Goal: Task Accomplishment & Management: Complete application form

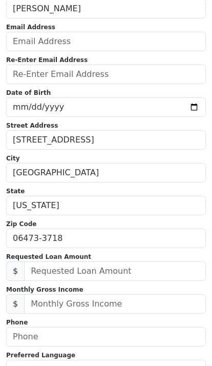
scroll to position [102, 0]
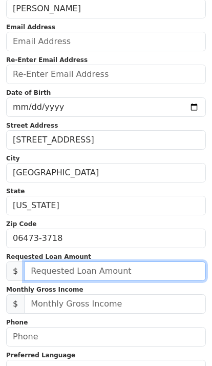
click at [149, 270] on input "text" at bounding box center [115, 270] width 182 height 19
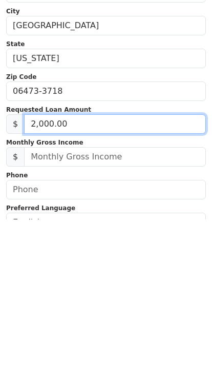
type input "20,000.00"
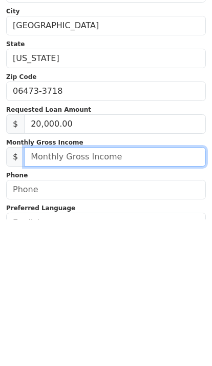
click at [42, 294] on input "text" at bounding box center [115, 303] width 182 height 19
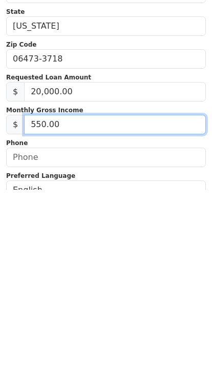
type input "5,500.00"
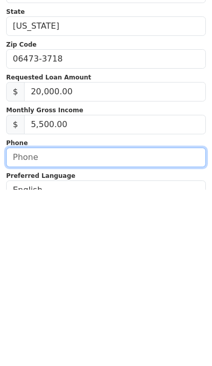
click at [13, 324] on input "text" at bounding box center [106, 333] width 200 height 19
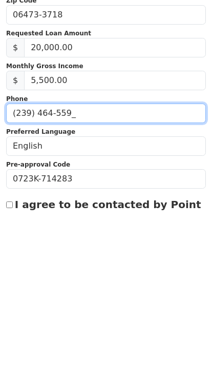
type input "[PHONE_NUMBER]"
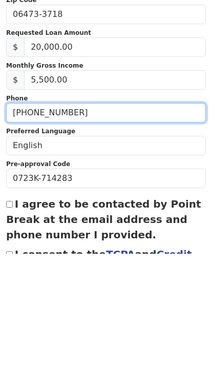
scroll to position [214, 0]
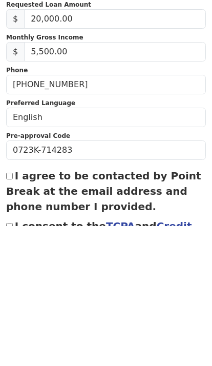
click at [17, 310] on label "I agree to be contacted by Point Break at the email address and phone number I …" at bounding box center [103, 331] width 195 height 43
click at [13, 313] on input "I agree to be contacted by Point Break at the email address and phone number I …" at bounding box center [9, 316] width 7 height 7
checkbox input "true"
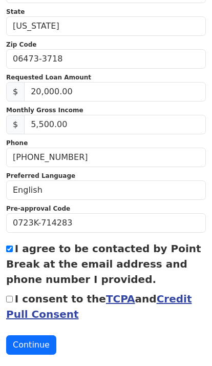
scroll to position [281, 0]
click at [29, 342] on button "Continue" at bounding box center [31, 345] width 50 height 19
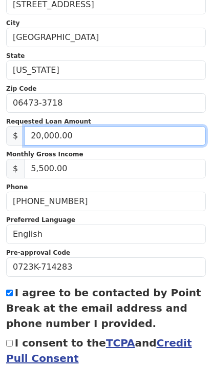
click at [40, 134] on input "20,000.00" at bounding box center [115, 135] width 182 height 19
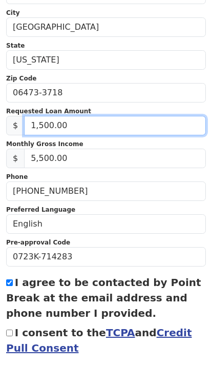
type input "15,000.00"
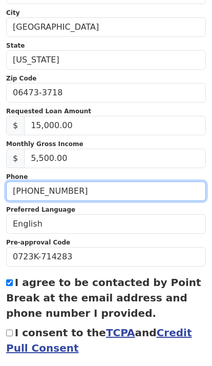
click at [152, 192] on input "[PHONE_NUMBER]" at bounding box center [106, 201] width 200 height 19
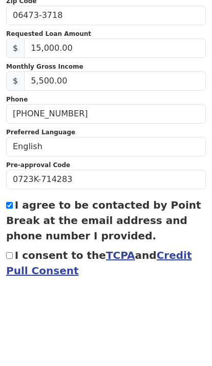
click at [66, 159] on input "5,500.00" at bounding box center [115, 168] width 182 height 19
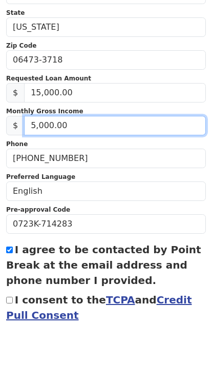
click at [30, 159] on input "5,000.00" at bounding box center [115, 168] width 182 height 19
click at [56, 159] on input "5,000.00" at bounding box center [115, 168] width 182 height 19
type input "4,000.00"
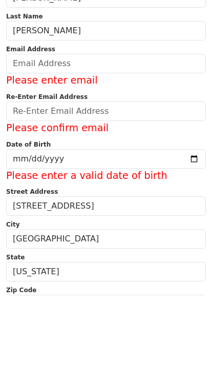
scroll to position [4, 0]
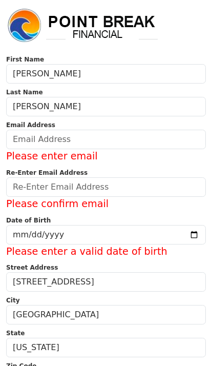
click at [24, 140] on input "email" at bounding box center [106, 139] width 200 height 19
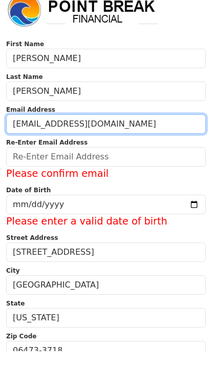
type input "jsa029353@yahoo.com"
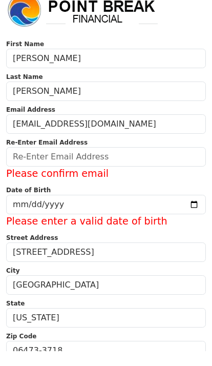
click at [23, 162] on input "email" at bounding box center [106, 171] width 200 height 19
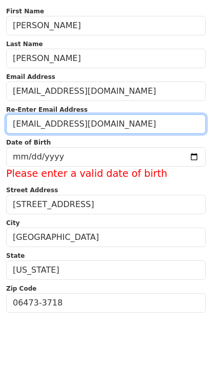
type input "jsa029353@yahoo.com"
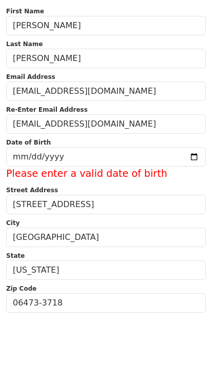
click at [20, 195] on input "date" at bounding box center [106, 204] width 200 height 19
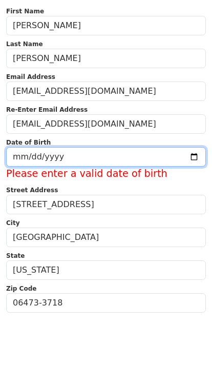
scroll to position [52, 0]
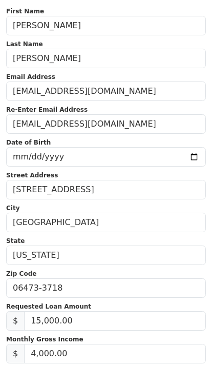
click at [89, 156] on input "1983-01-12" at bounding box center [106, 156] width 200 height 19
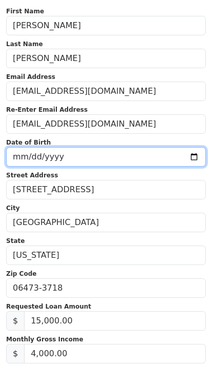
type input "1983-01-28"
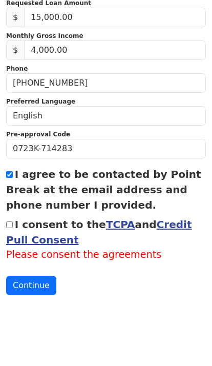
scroll to position [355, 0]
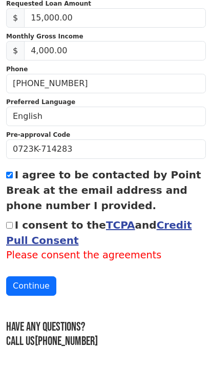
click at [45, 229] on label "I consent to the TCPA and Credit Pull Consent" at bounding box center [98, 233] width 185 height 28
click at [13, 228] on input "I consent to the TCPA and Credit Pull Consent" at bounding box center [9, 225] width 7 height 7
checkbox input "true"
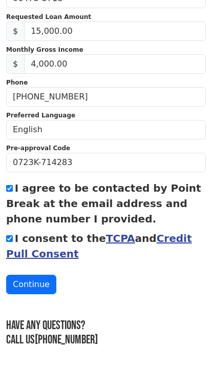
scroll to position [341, 0]
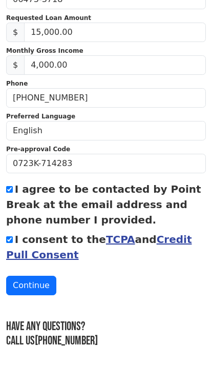
click at [180, 244] on link "Credit Pull Consent" at bounding box center [98, 247] width 185 height 28
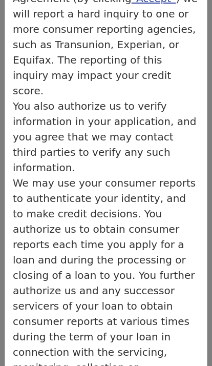
scroll to position [337, 0]
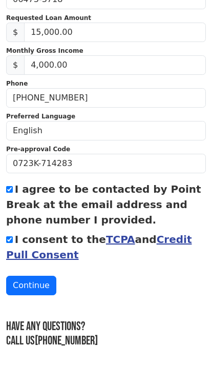
click at [47, 282] on button "Continue" at bounding box center [31, 285] width 50 height 19
